Goal: Task Accomplishment & Management: Manage account settings

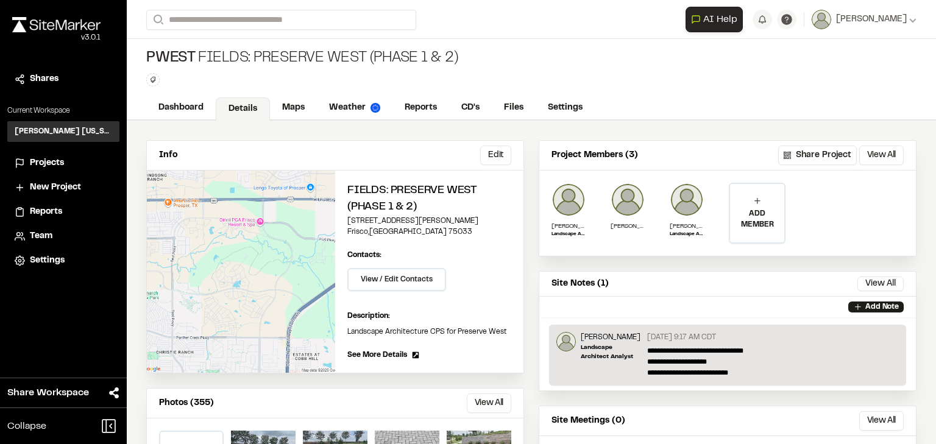
click at [51, 158] on span "Projects" at bounding box center [47, 163] width 34 height 13
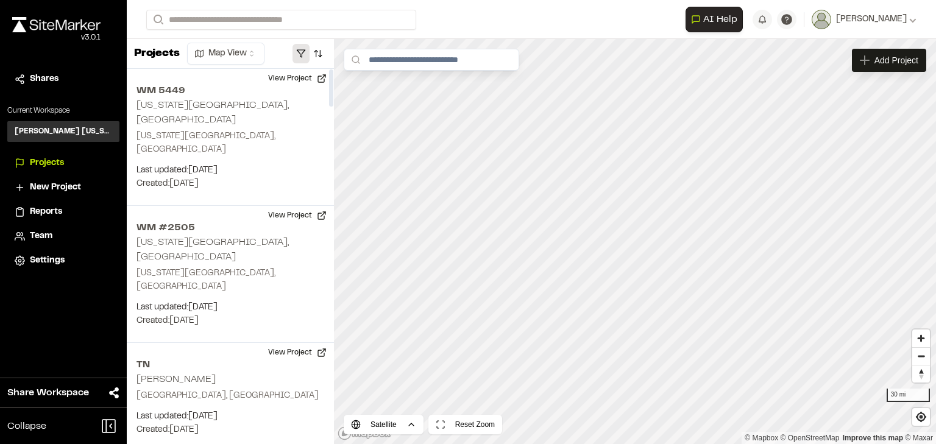
click at [299, 58] on button "button" at bounding box center [300, 53] width 17 height 19
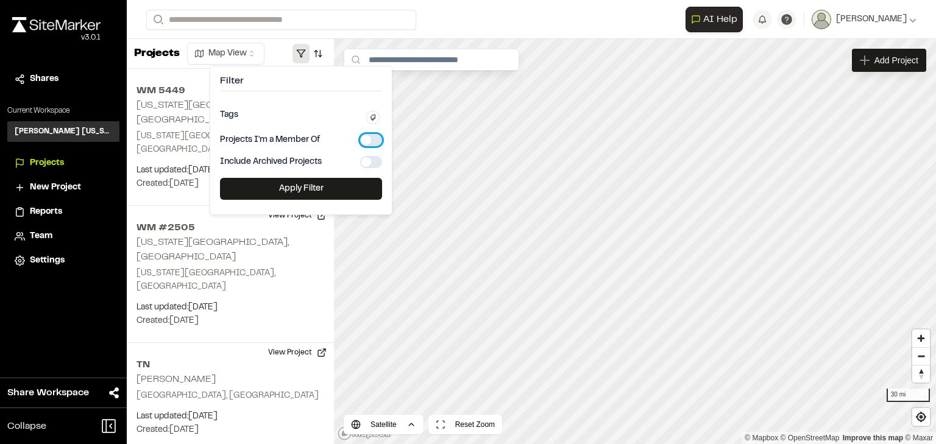
drag, startPoint x: 363, startPoint y: 137, endPoint x: 344, endPoint y: 160, distance: 29.8
click at [362, 137] on button "button" at bounding box center [371, 140] width 22 height 12
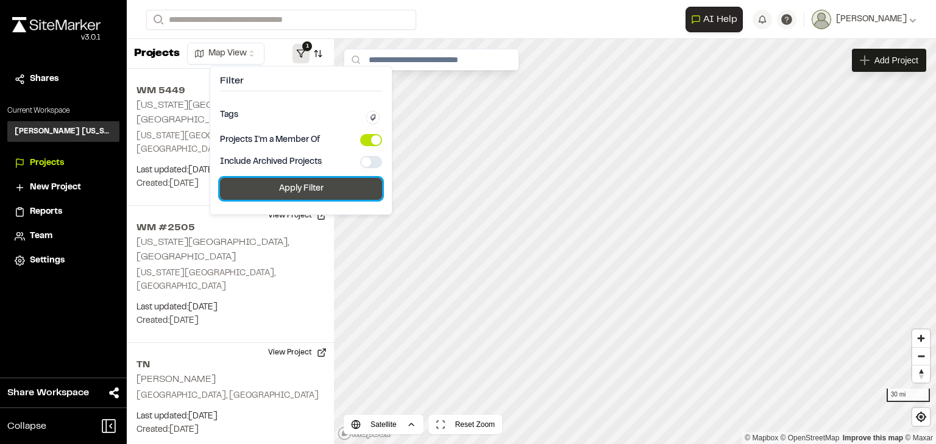
click at [303, 186] on button "Apply Filter" at bounding box center [301, 189] width 162 height 22
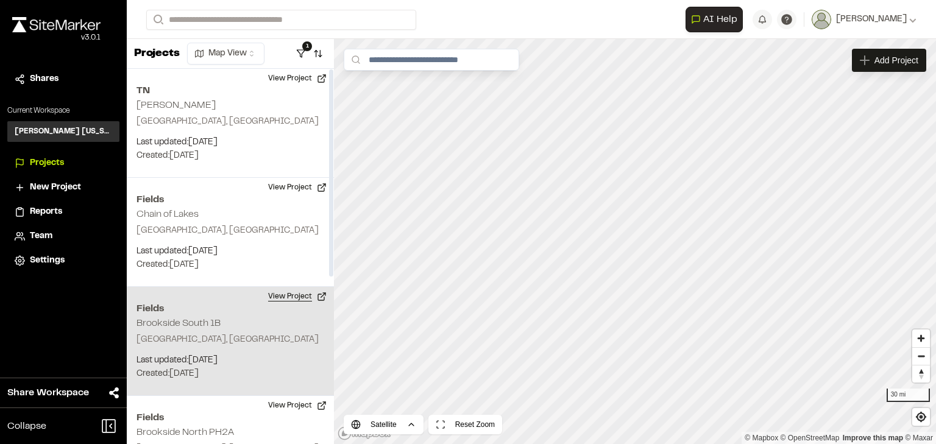
click at [283, 295] on button "View Project" at bounding box center [297, 296] width 73 height 19
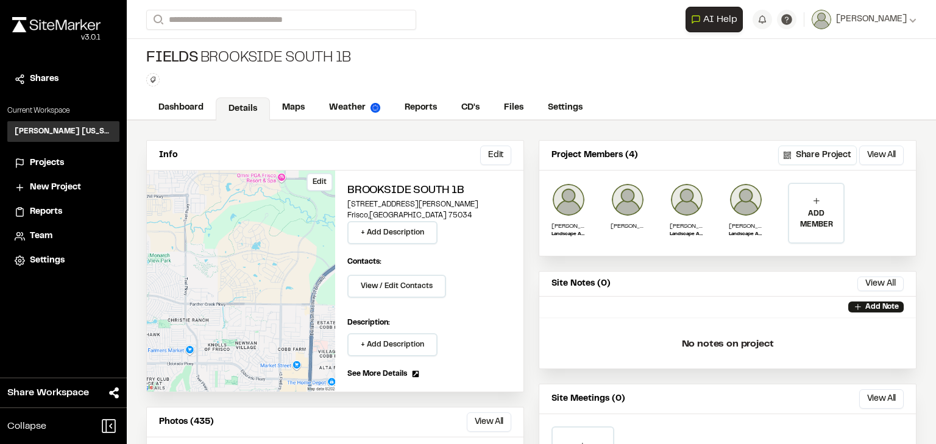
click at [256, 212] on div "Edit" at bounding box center [241, 281] width 188 height 221
click at [305, 105] on link "Maps" at bounding box center [294, 108] width 48 height 23
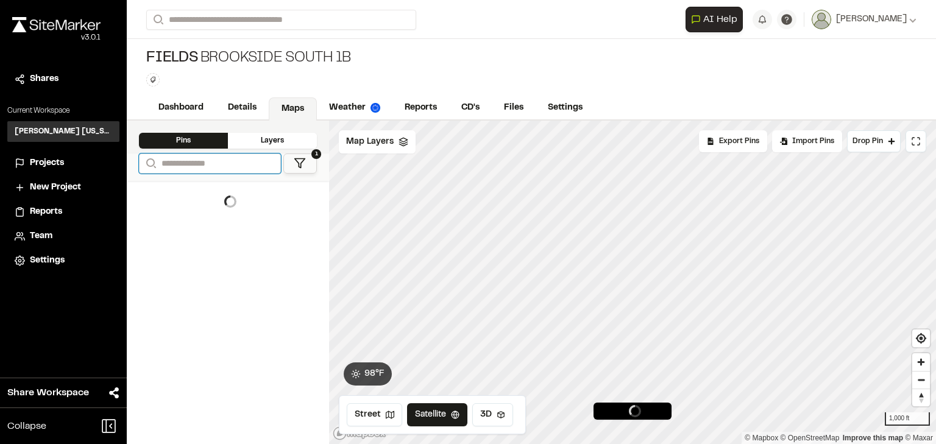
click at [226, 168] on input "Search" at bounding box center [210, 164] width 142 height 20
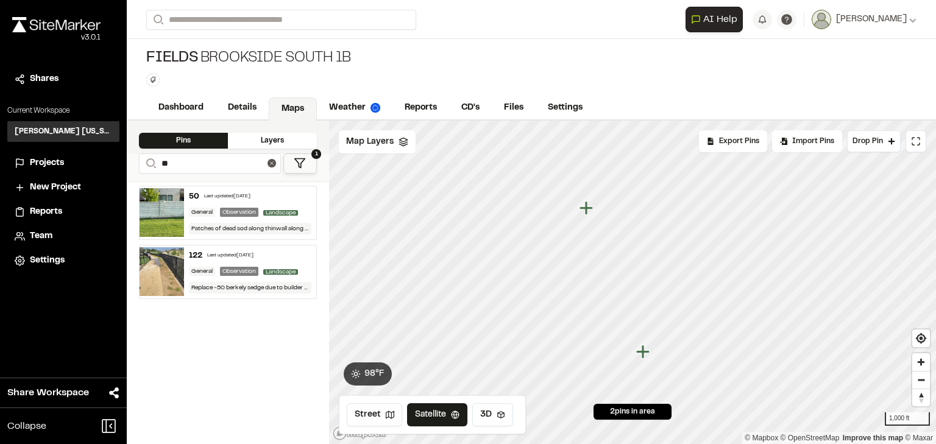
click at [239, 197] on div "Last updated [DATE]" at bounding box center [227, 196] width 46 height 7
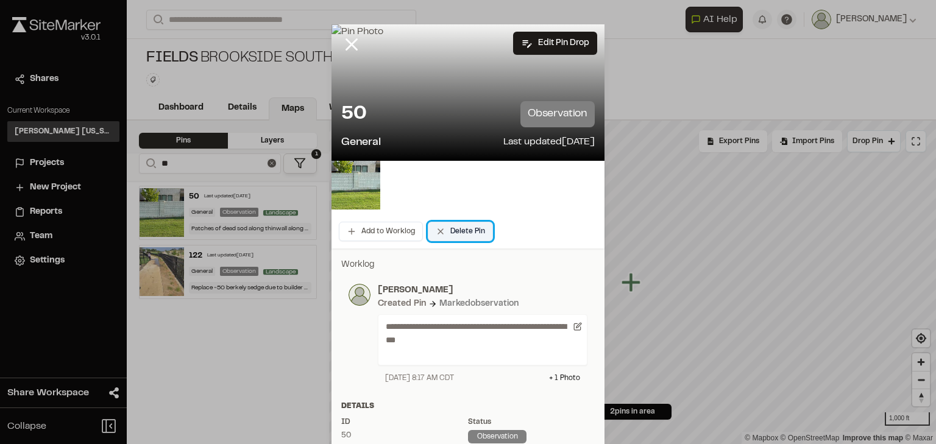
click at [456, 231] on button "Delete Pin" at bounding box center [460, 231] width 65 height 19
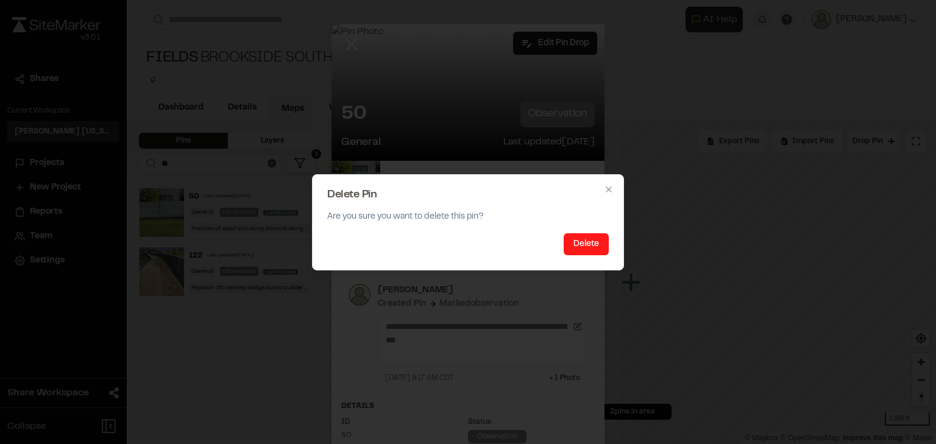
click at [590, 240] on button "Delete" at bounding box center [586, 244] width 45 height 22
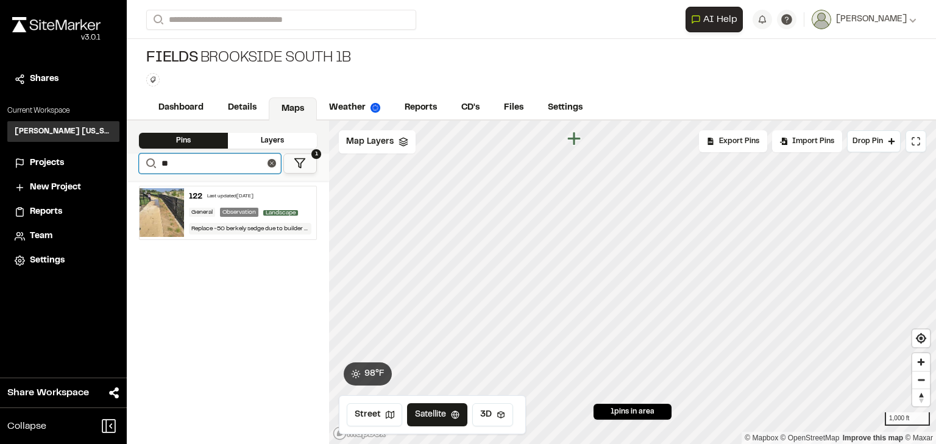
drag, startPoint x: 172, startPoint y: 160, endPoint x: 144, endPoint y: 156, distance: 28.3
click at [144, 156] on form "Search **" at bounding box center [210, 164] width 142 height 20
type input "***"
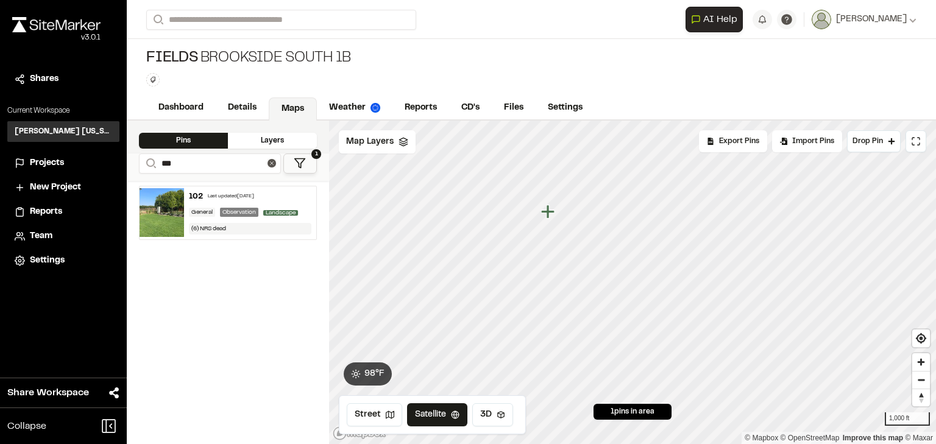
click at [246, 193] on div "Last updated [DATE]" at bounding box center [231, 196] width 46 height 7
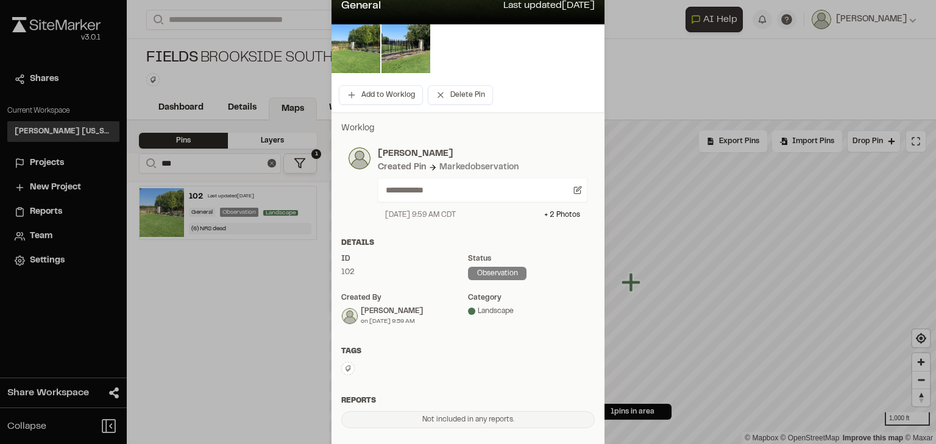
scroll to position [195, 0]
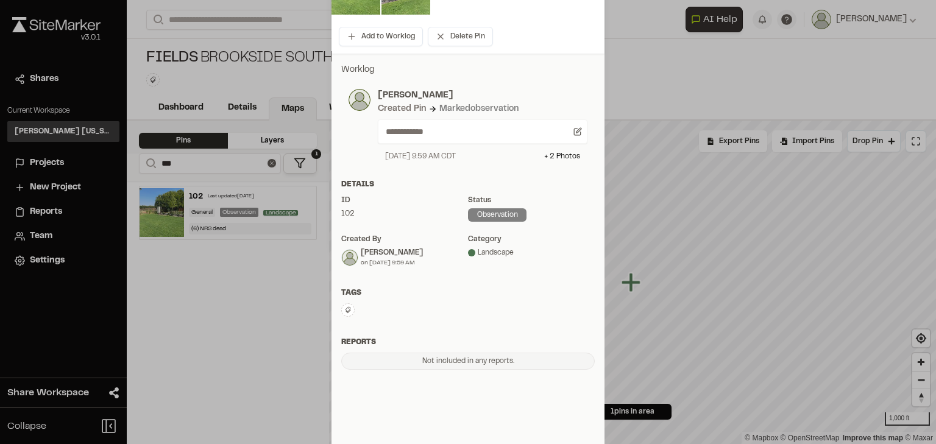
click at [341, 310] on button at bounding box center [347, 309] width 13 height 13
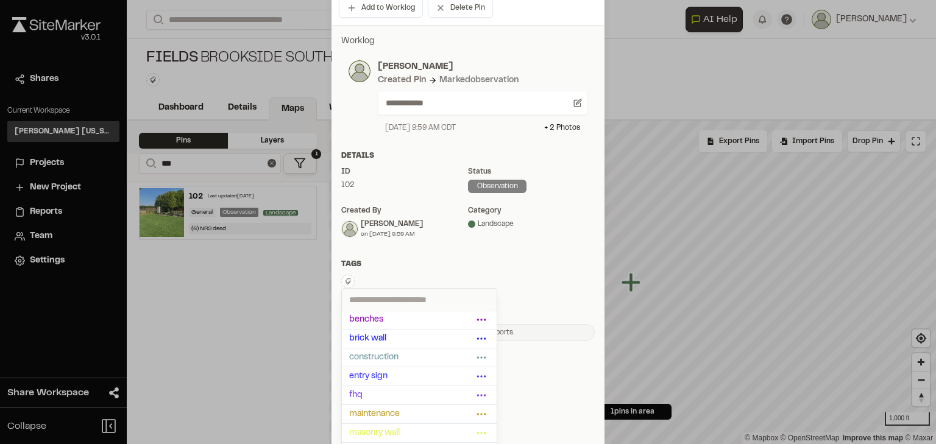
scroll to position [238, 0]
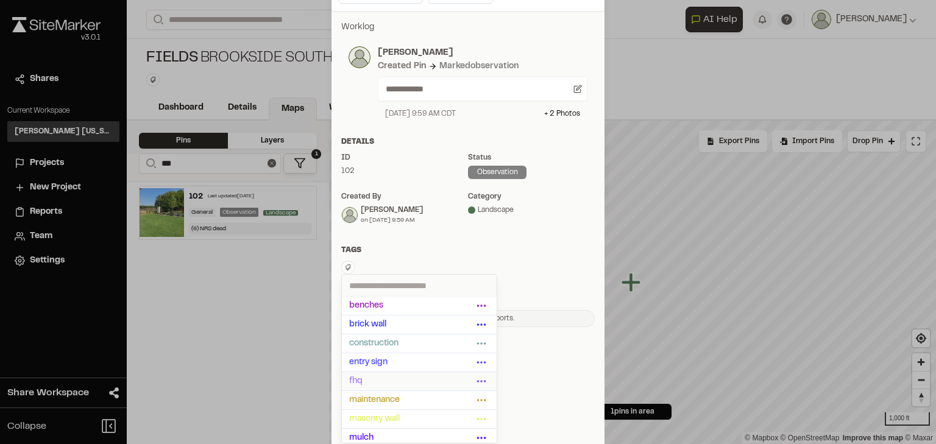
click at [383, 380] on span "fhq" at bounding box center [411, 381] width 124 height 13
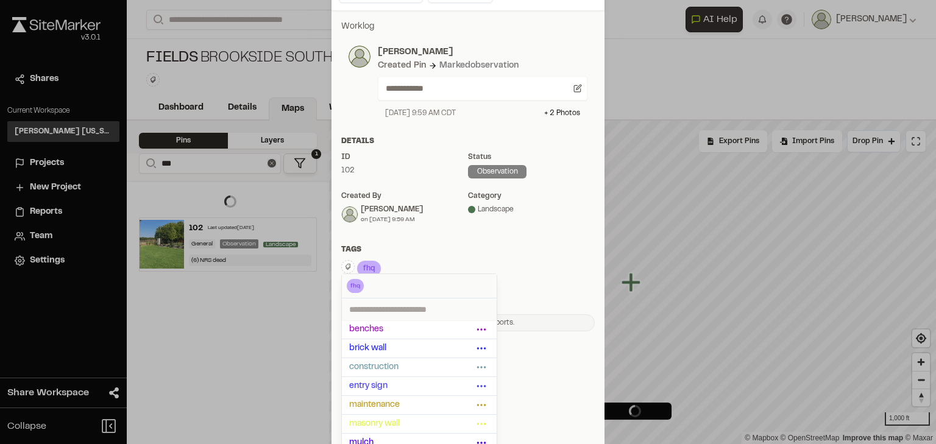
click at [534, 268] on div "fhq Delete Rename Edit Color Delete Tag Are you sure you want to delete this ta…" at bounding box center [467, 269] width 253 height 19
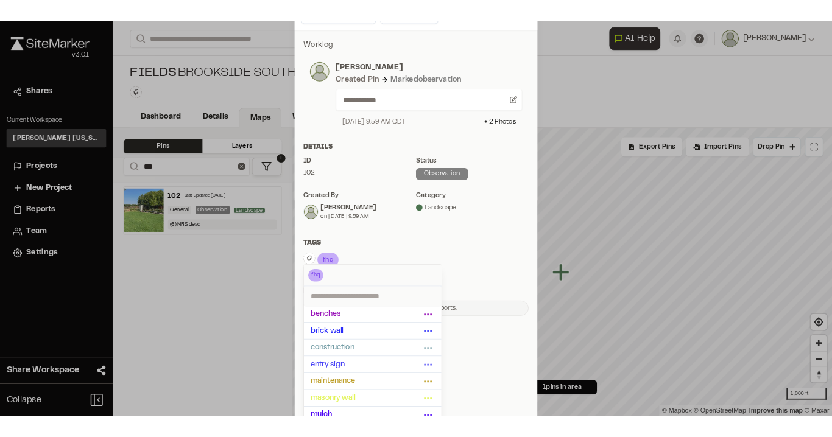
scroll to position [0, 0]
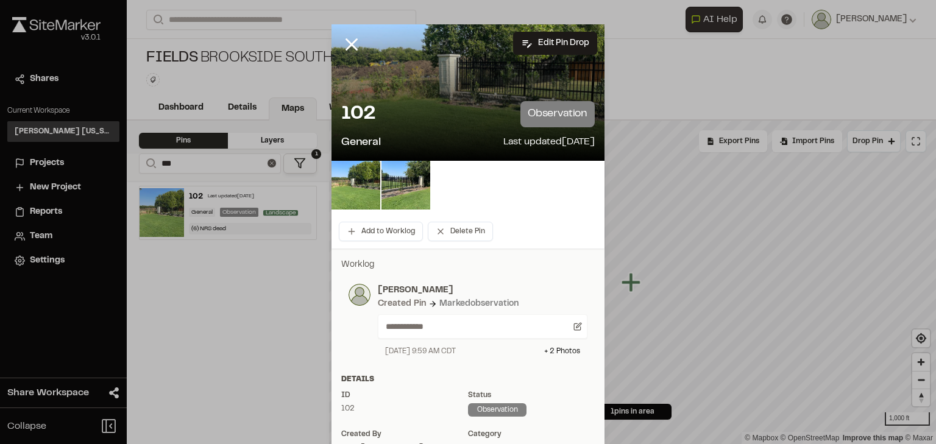
click at [349, 44] on div at bounding box center [468, 222] width 936 height 444
click at [346, 44] on icon at bounding box center [351, 44] width 21 height 21
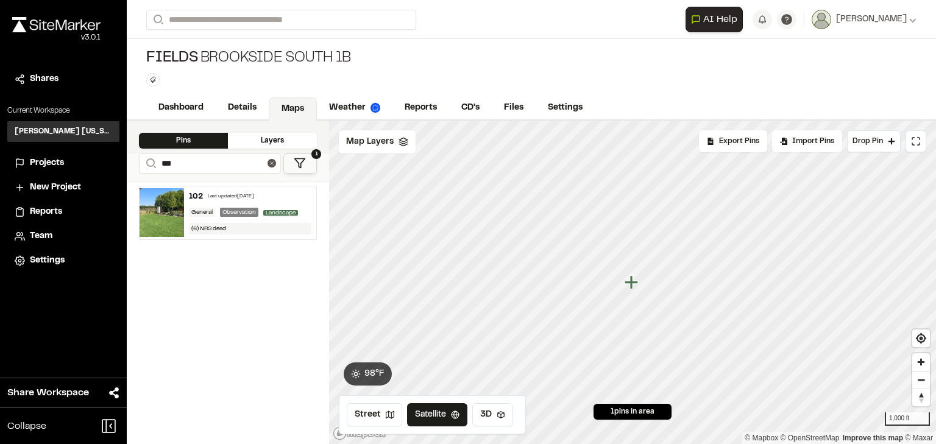
click at [297, 110] on link "Maps" at bounding box center [293, 108] width 48 height 23
click at [174, 110] on link "Dashboard" at bounding box center [181, 108] width 71 height 23
